Goal: Task Accomplishment & Management: Manage account settings

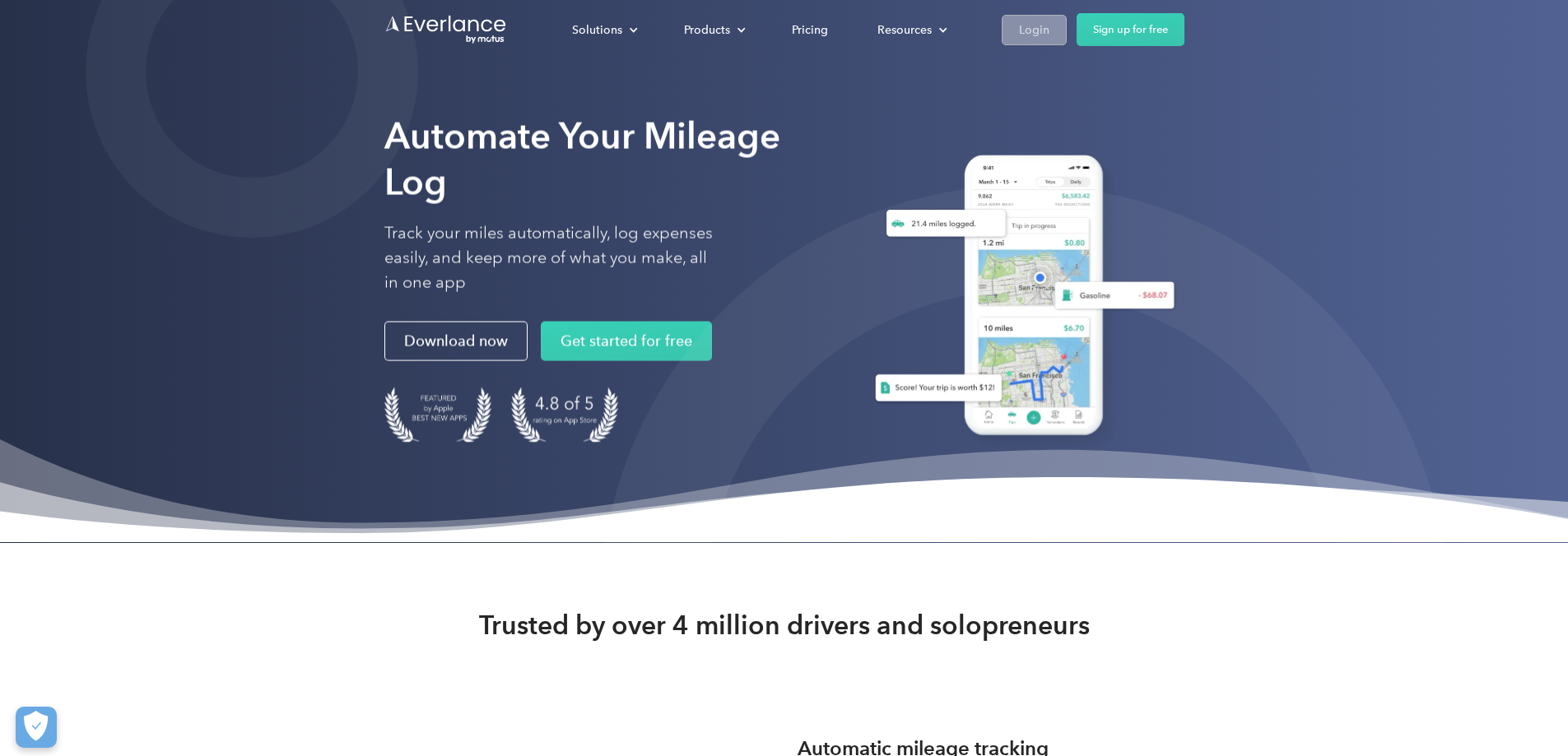
click at [1050, 33] on div "Login" at bounding box center [1035, 30] width 31 height 21
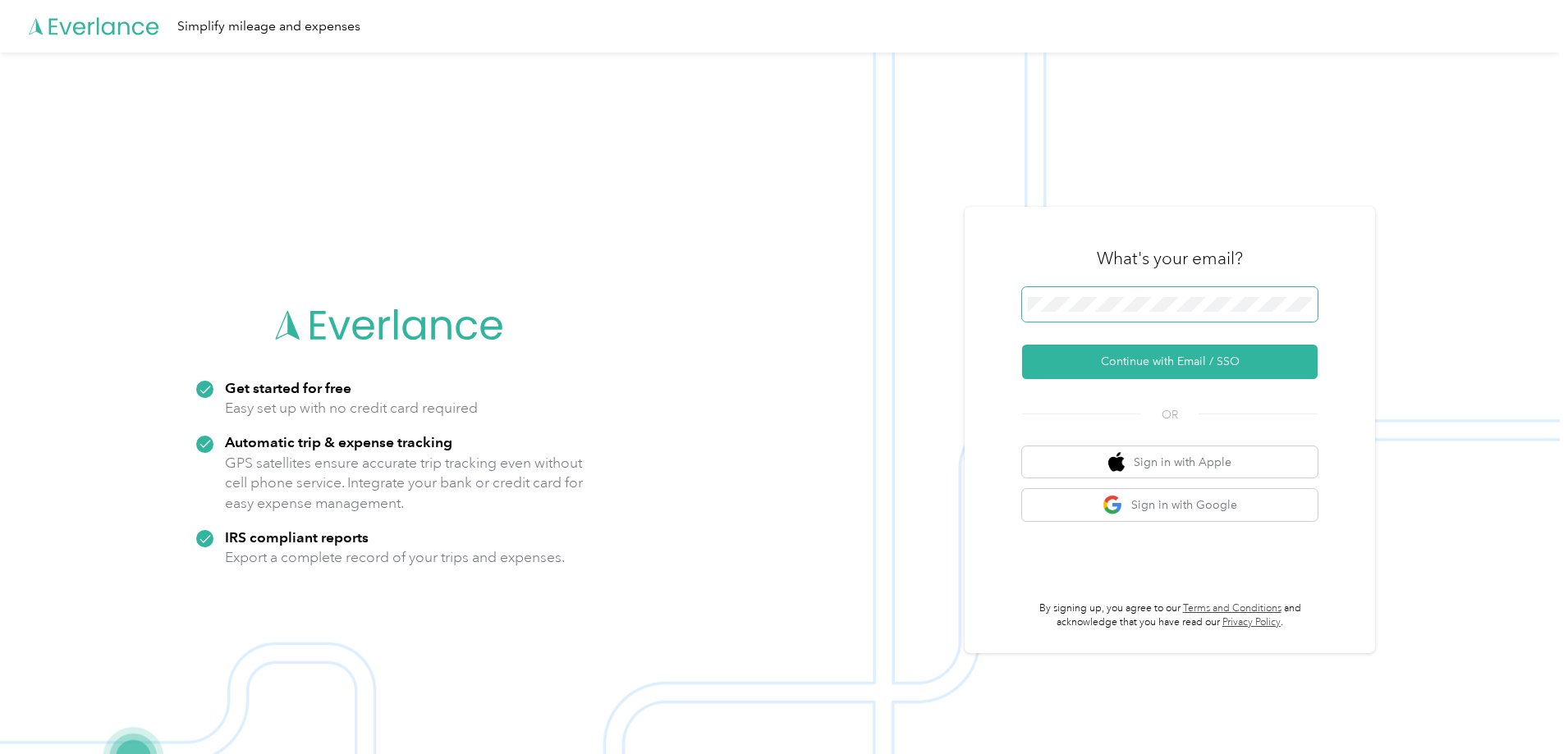
click at [1102, 318] on span at bounding box center [1170, 304] width 296 height 34
click at [1114, 316] on span at bounding box center [1170, 304] width 296 height 34
click at [1146, 371] on button "Continue with Email / SSO" at bounding box center [1170, 362] width 296 height 34
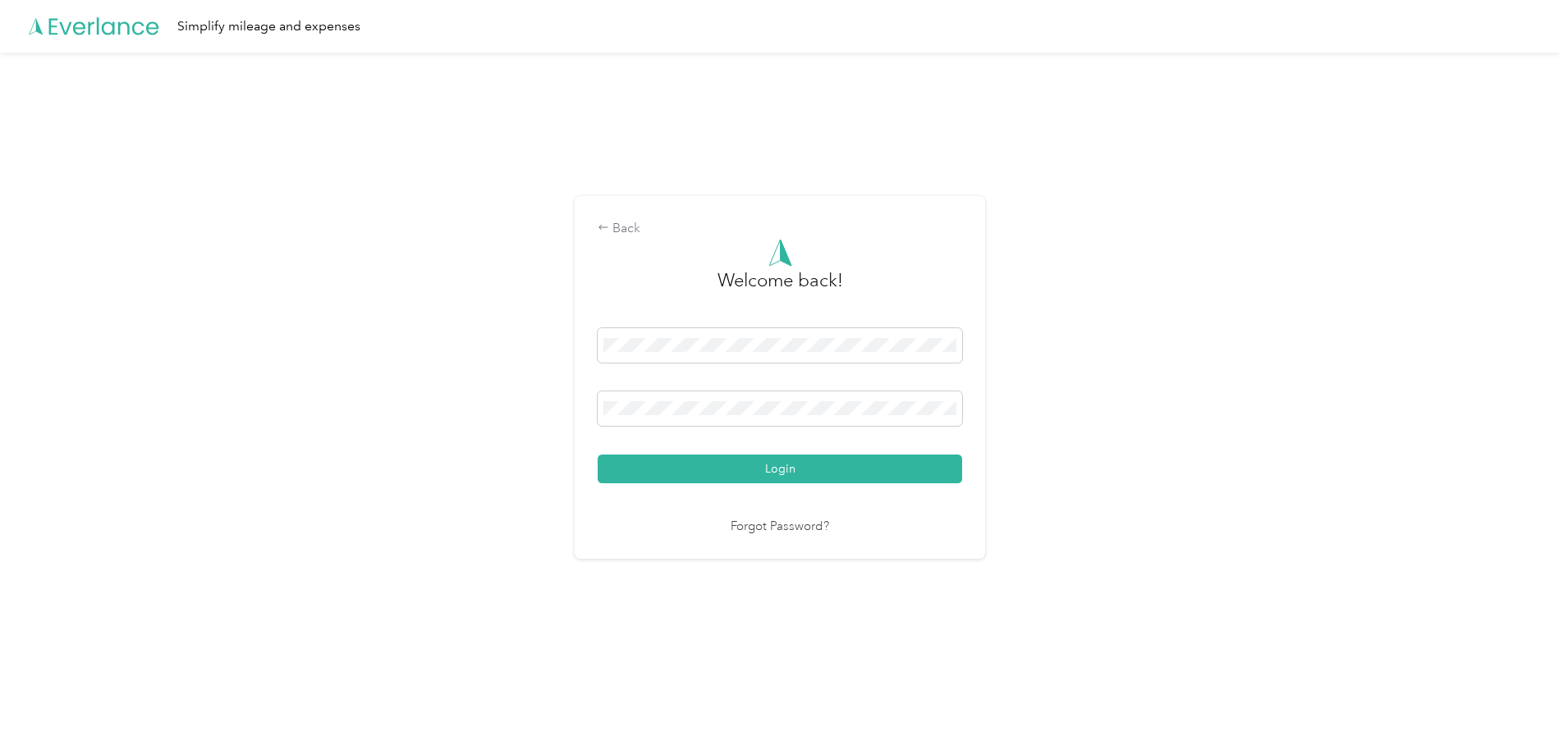
drag, startPoint x: 651, startPoint y: 452, endPoint x: 657, endPoint y: 467, distance: 16.2
click at [651, 455] on div "Login" at bounding box center [779, 405] width 364 height 155
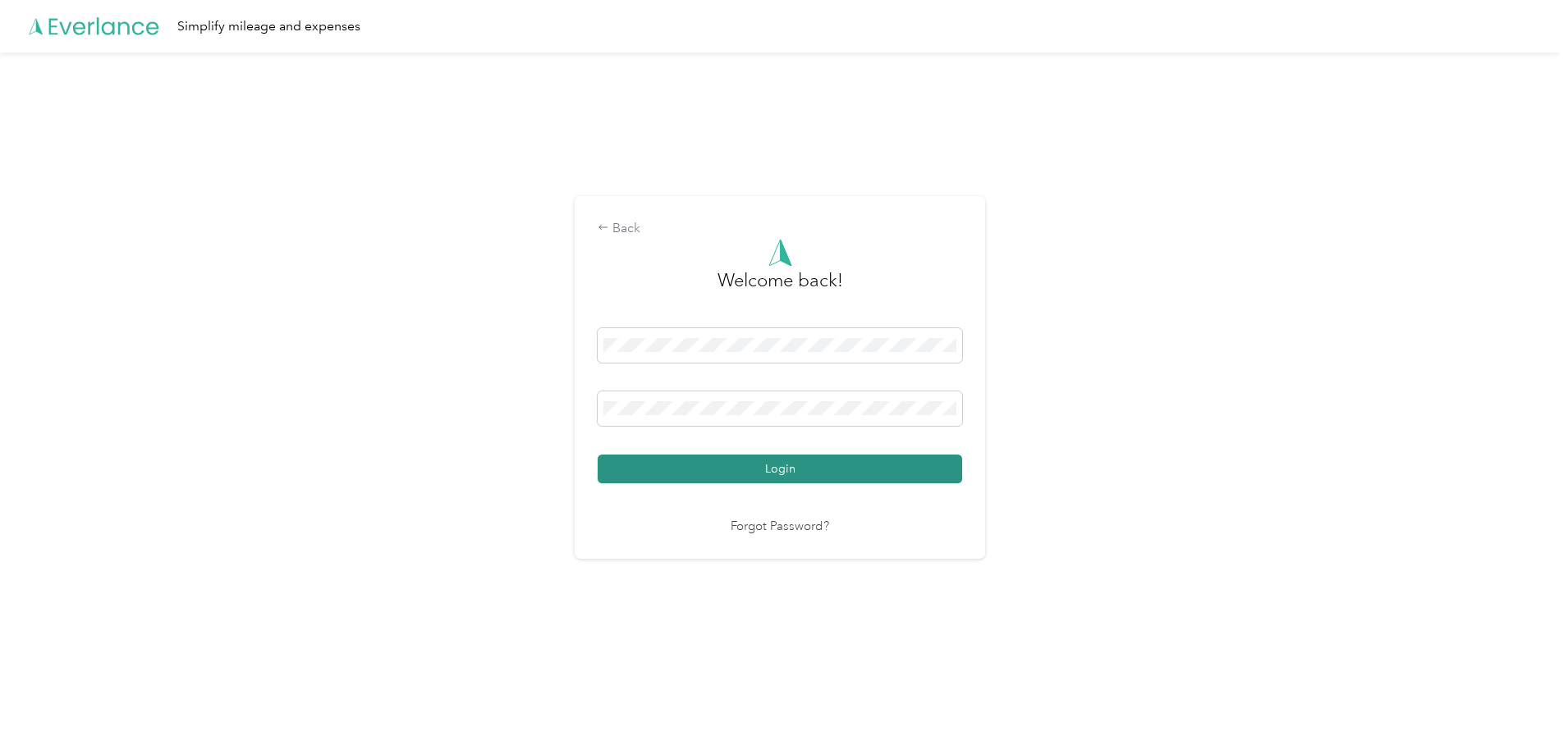
click at [663, 478] on button "Login" at bounding box center [779, 469] width 364 height 29
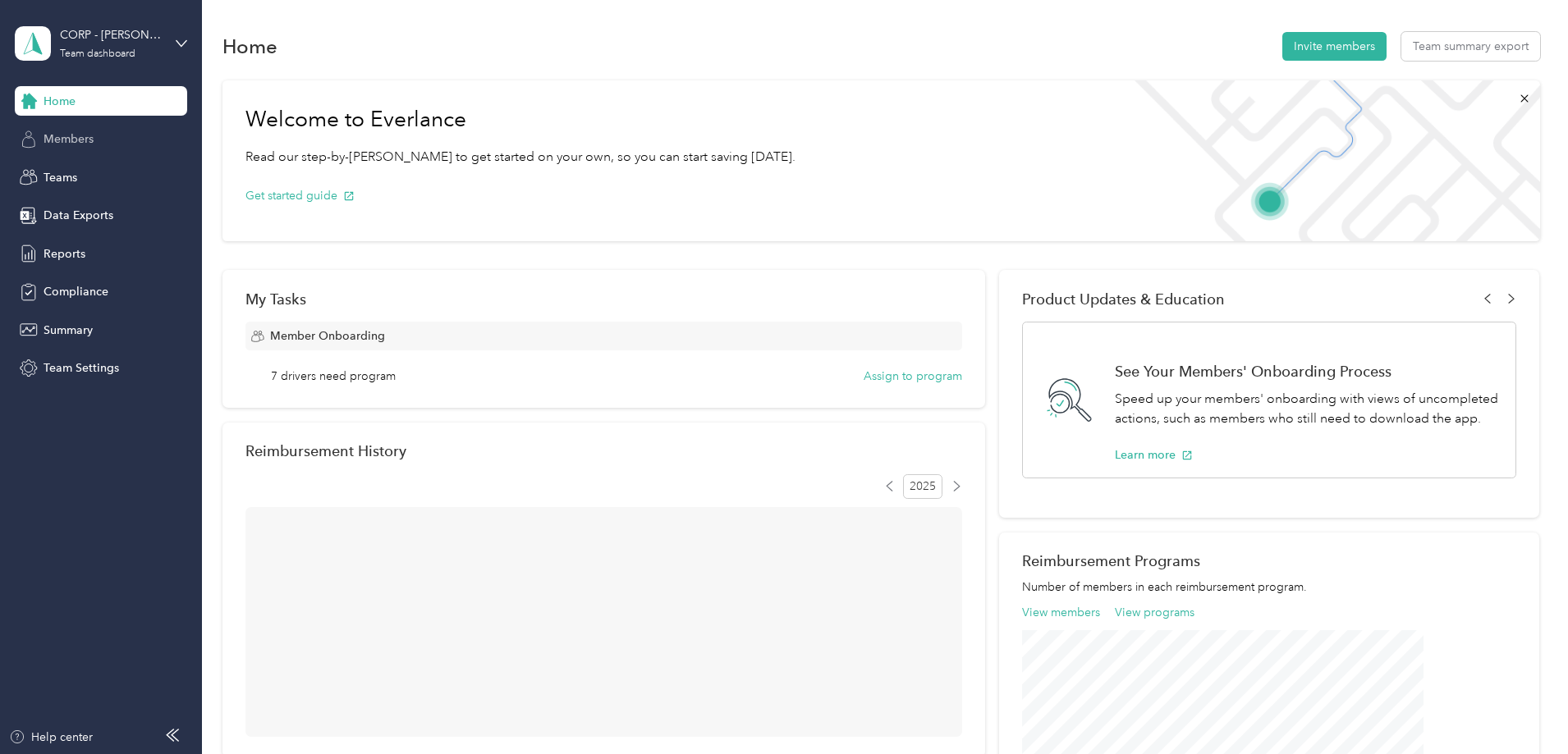
click at [86, 135] on span "Members" at bounding box center [68, 139] width 50 height 17
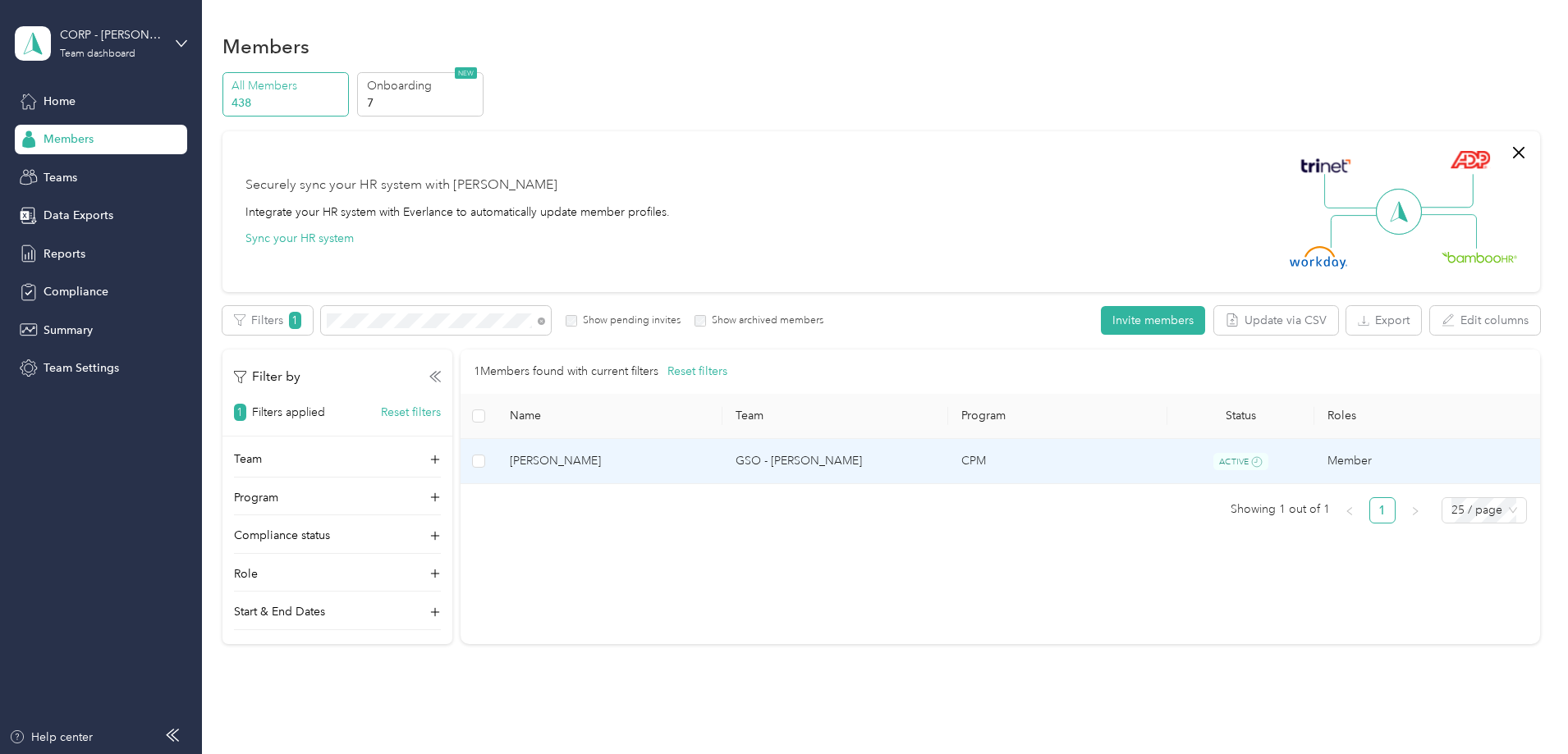
click at [923, 450] on td "GSO - [PERSON_NAME]" at bounding box center [835, 461] width 226 height 46
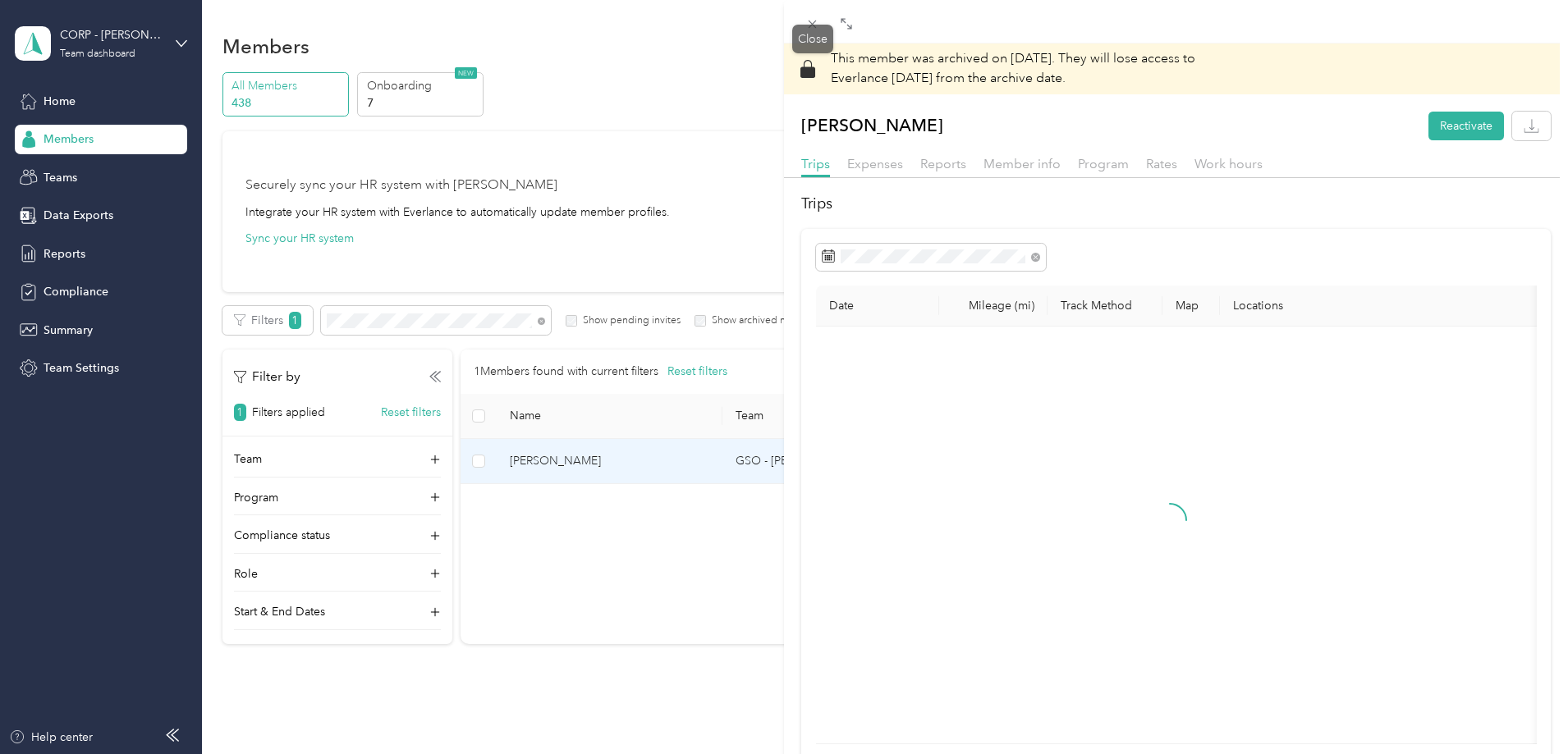
click at [814, 25] on icon at bounding box center [812, 24] width 8 height 8
